Goal: Download file/media

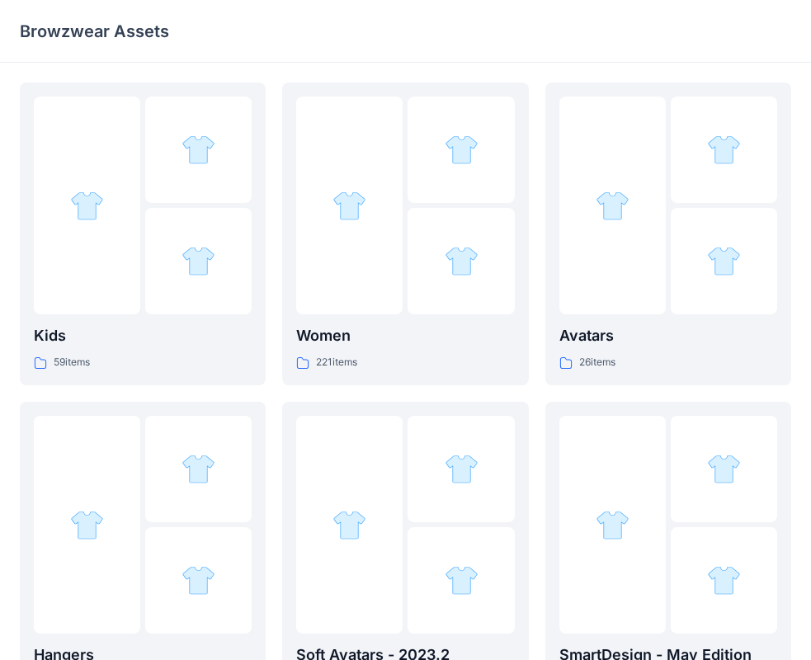
click at [498, 273] on div at bounding box center [461, 261] width 106 height 106
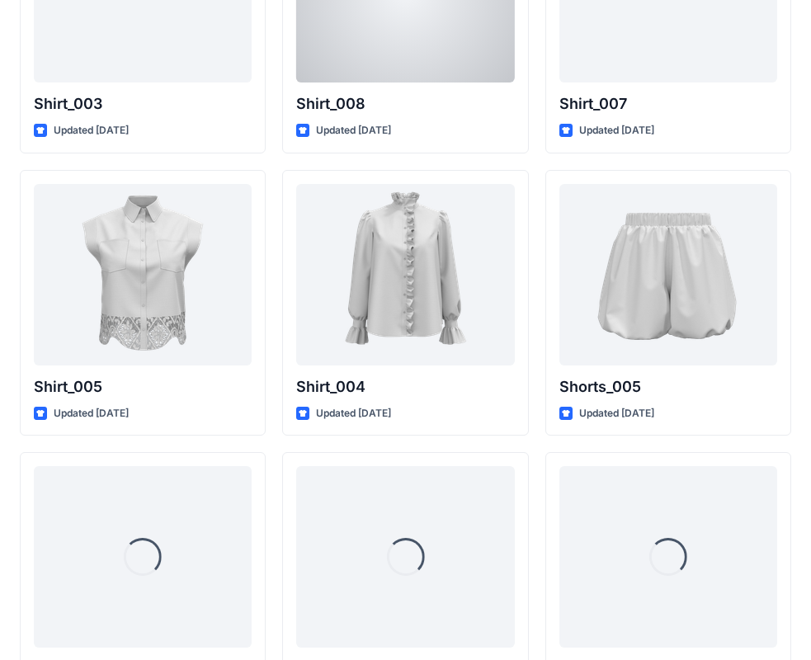
scroll to position [7565, 0]
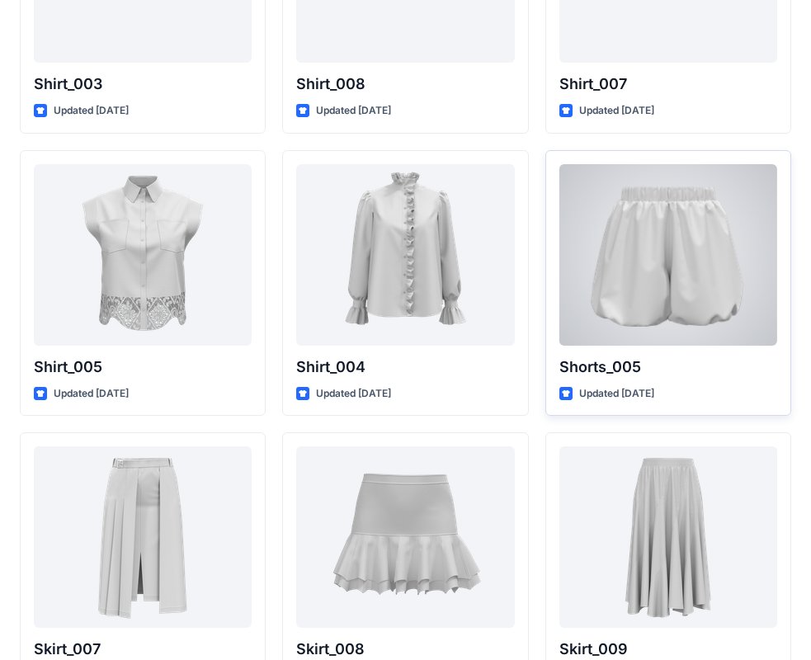
click at [661, 276] on div at bounding box center [669, 255] width 218 height 182
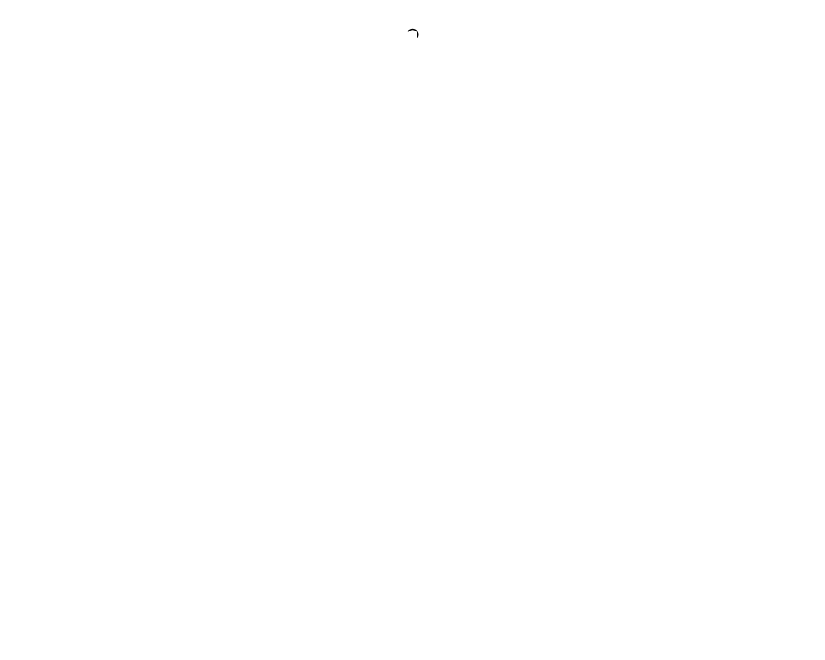
click at [661, 276] on div at bounding box center [412, 330] width 825 height 660
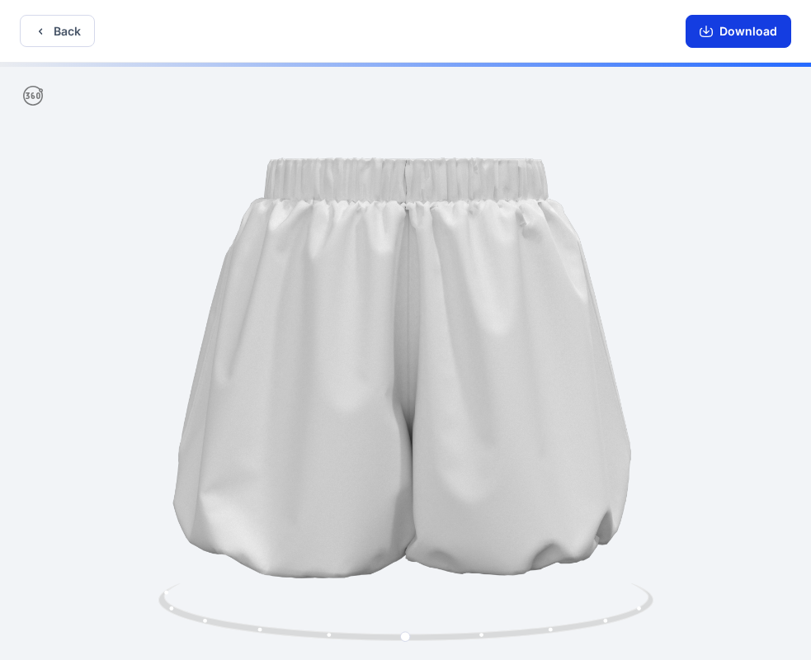
click at [739, 40] on button "Download" at bounding box center [739, 31] width 106 height 33
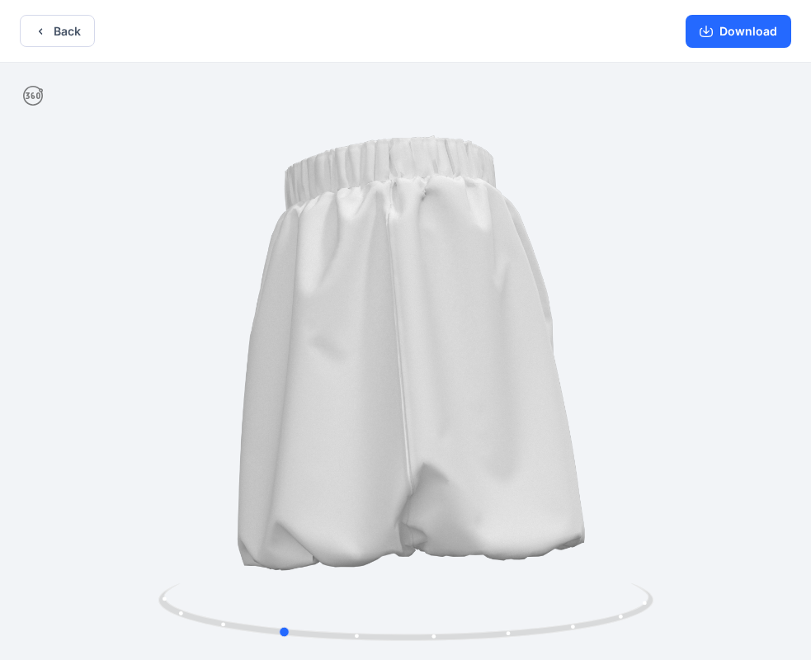
drag, startPoint x: 414, startPoint y: 403, endPoint x: 306, endPoint y: 463, distance: 123.8
click at [306, 463] on div at bounding box center [405, 363] width 811 height 601
